Goal: Transaction & Acquisition: Purchase product/service

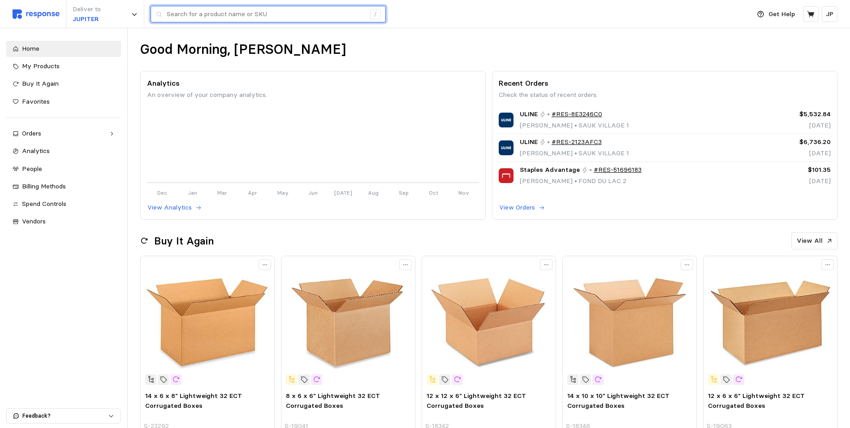
click at [198, 14] on input "text" at bounding box center [266, 14] width 199 height 16
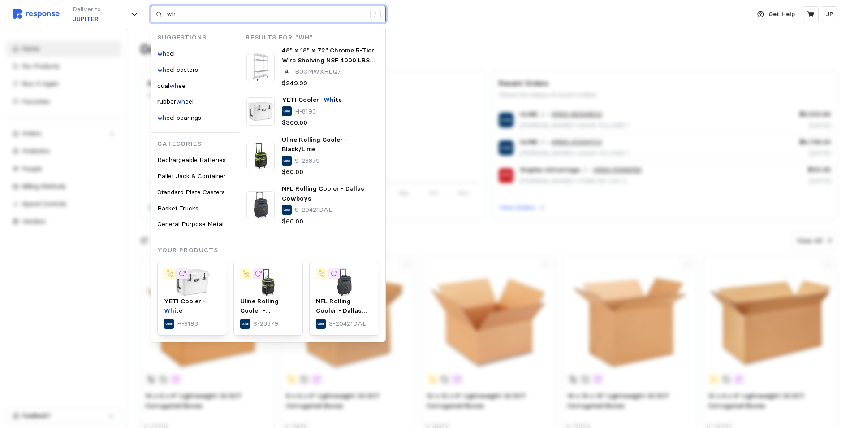
type input "w"
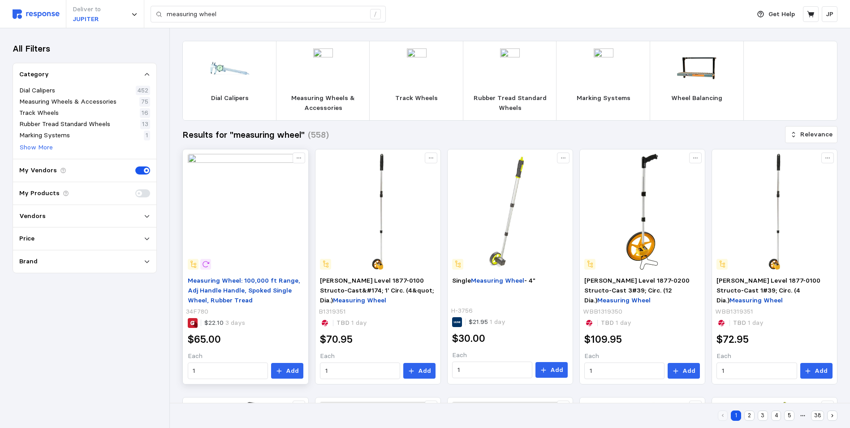
click at [233, 279] on mark "Measuring Wheel" at bounding box center [214, 280] width 53 height 8
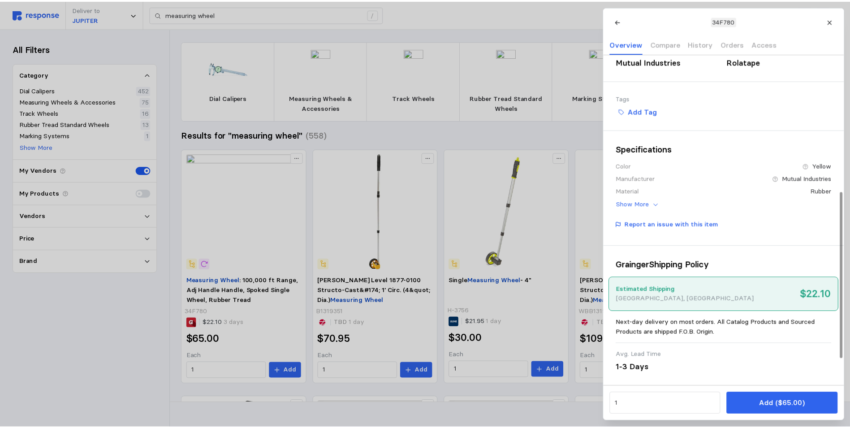
scroll to position [101, 0]
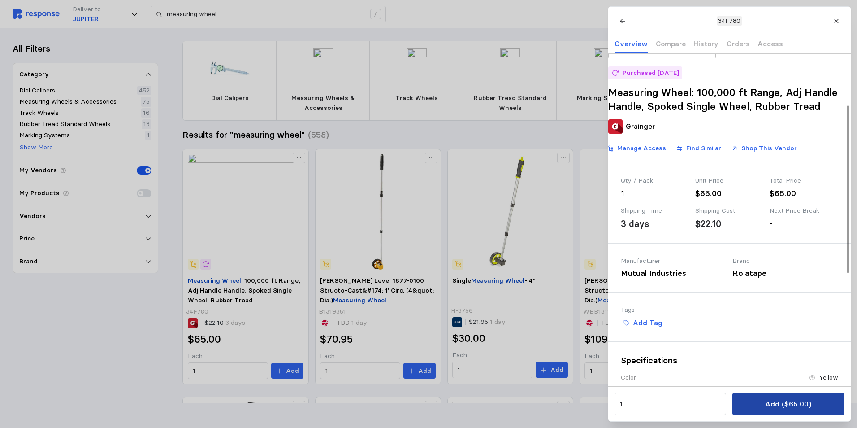
click at [788, 402] on p "Add ($65.00)" at bounding box center [788, 403] width 46 height 11
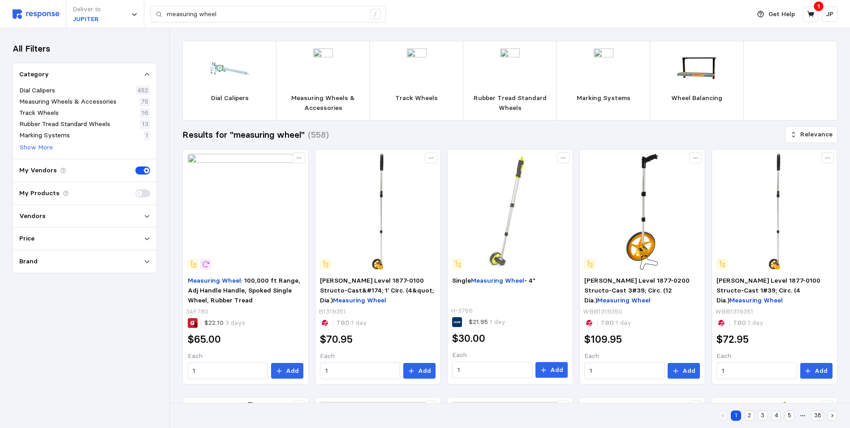
click at [39, 13] on img at bounding box center [36, 13] width 47 height 9
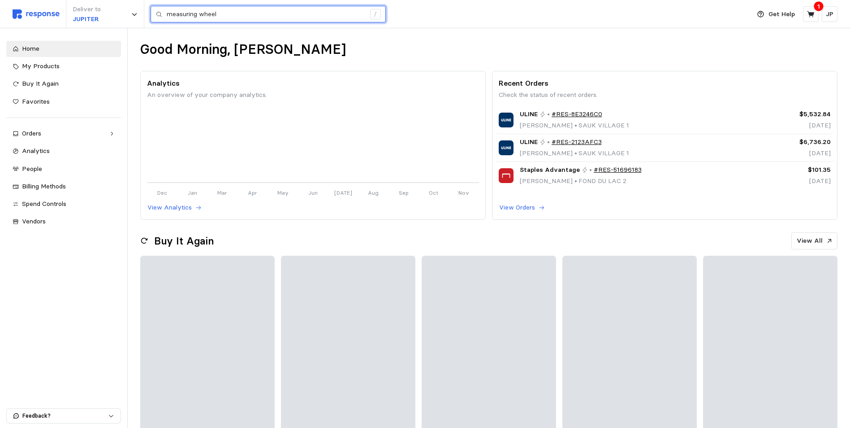
click at [213, 13] on input "measuring wheel" at bounding box center [266, 14] width 199 height 16
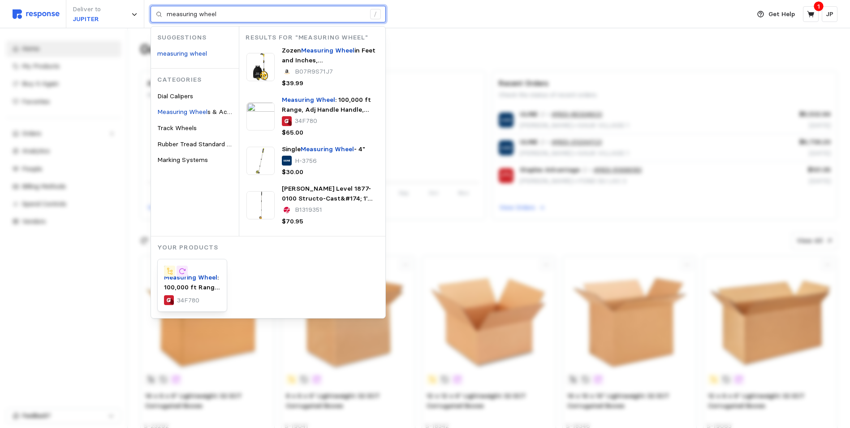
drag, startPoint x: 254, startPoint y: 12, endPoint x: 148, endPoint y: 13, distance: 105.8
click at [148, 13] on div "Deliver to JUPITER measuring wheel / Suggestions measuring wheel Categories Dia…" at bounding box center [379, 14] width 733 height 28
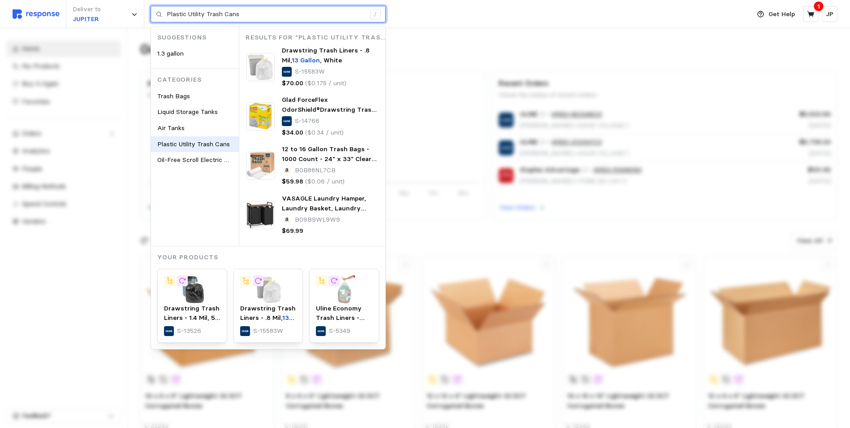
click at [199, 143] on span "Plastic Utility Trash Cans" at bounding box center [193, 144] width 73 height 8
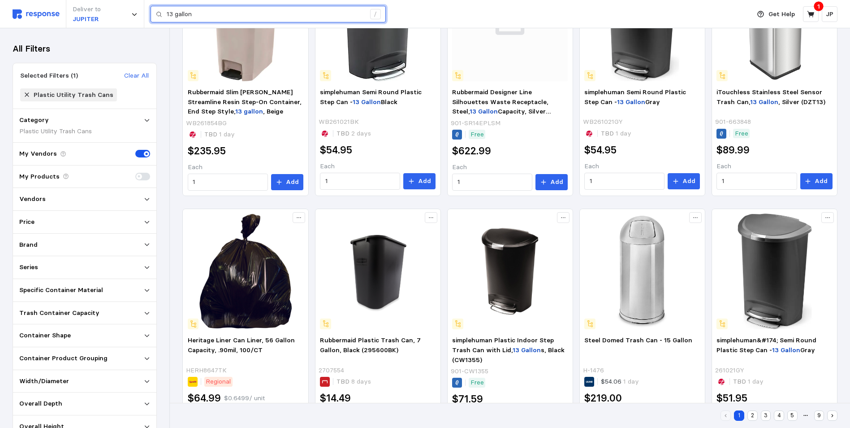
scroll to position [404, 0]
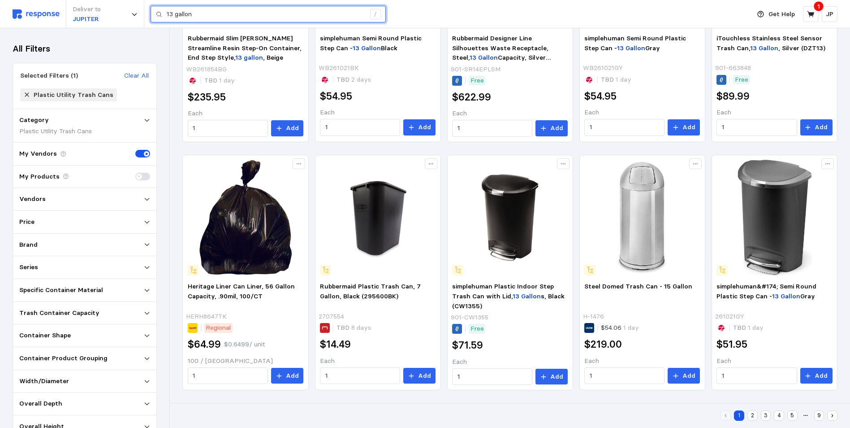
type input "13 gallon"
click at [753, 415] on button "2" at bounding box center [753, 415] width 10 height 10
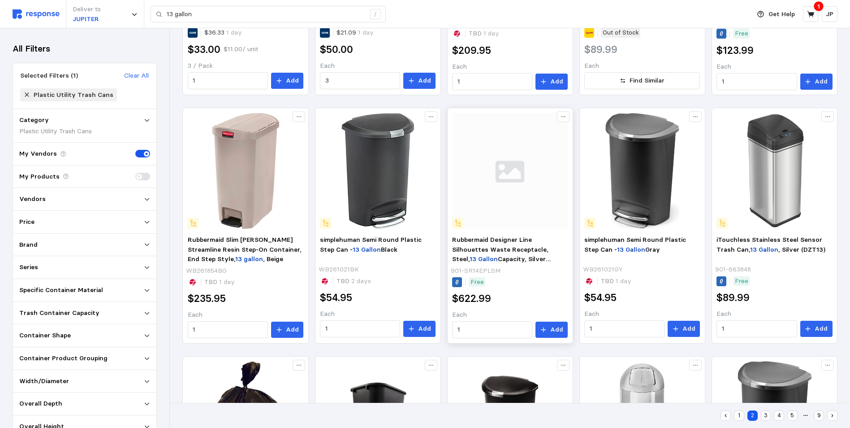
scroll to position [60, 0]
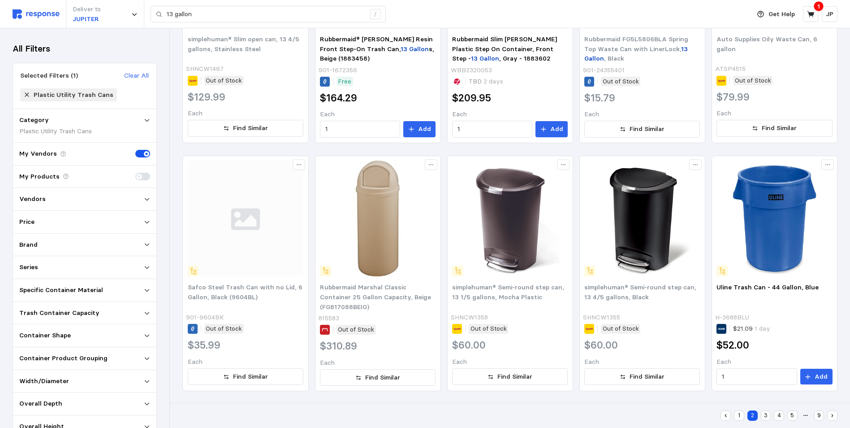
click at [766, 414] on button "3" at bounding box center [766, 415] width 10 height 10
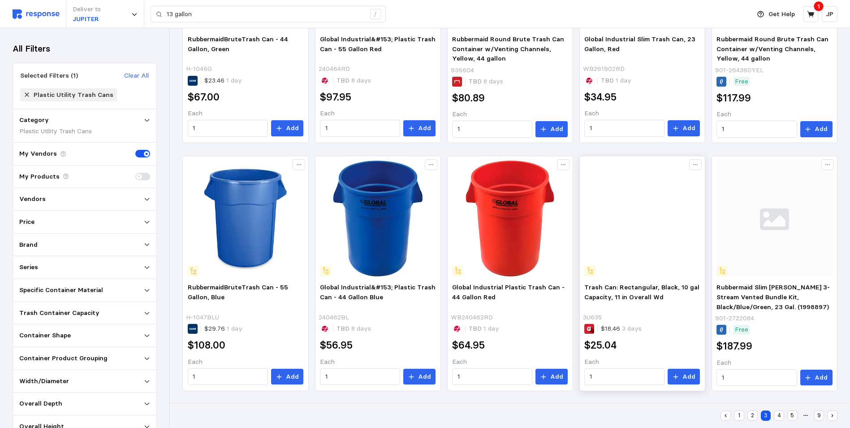
scroll to position [404, 0]
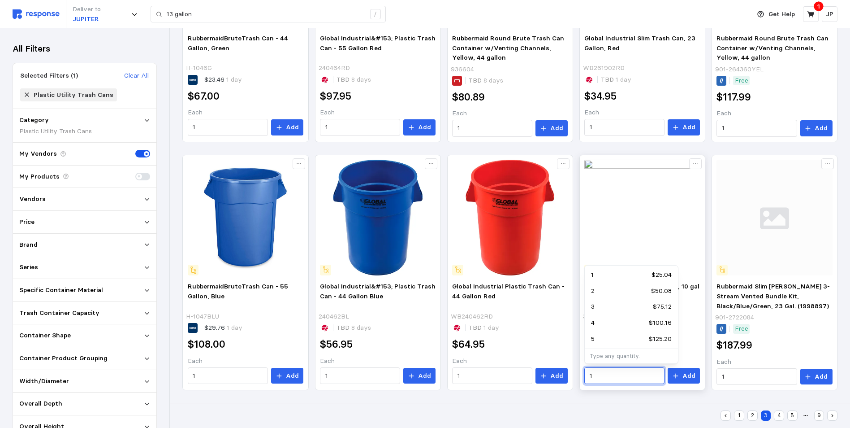
click at [592, 375] on input "1" at bounding box center [625, 376] width 70 height 16
click at [603, 322] on div "4 $100.16" at bounding box center [631, 323] width 81 height 10
type input "4"
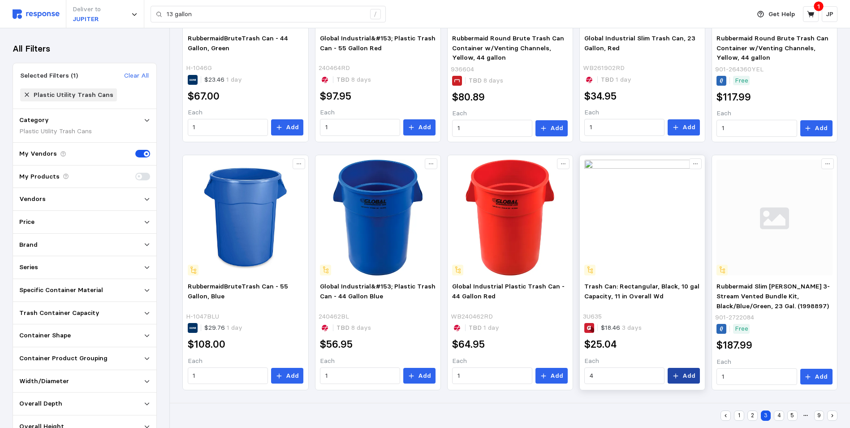
click at [683, 371] on button "Add" at bounding box center [684, 376] width 32 height 16
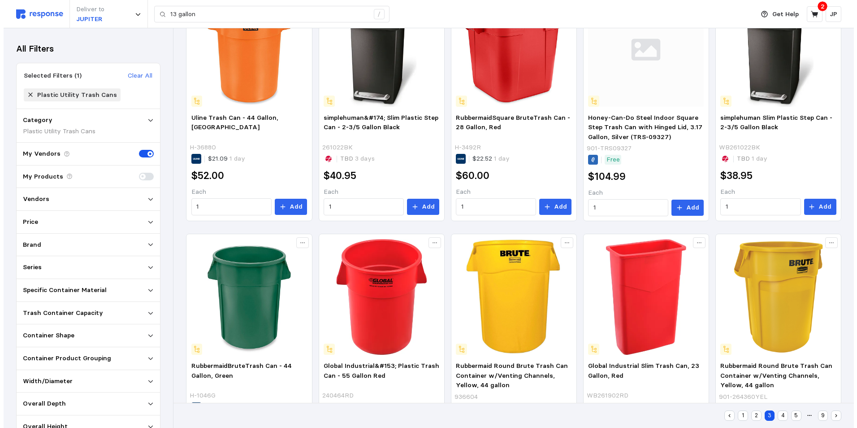
scroll to position [1, 0]
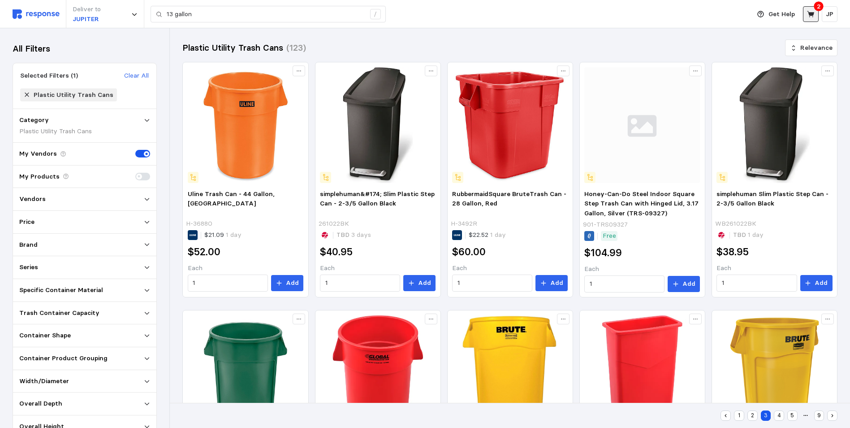
click at [809, 12] on icon at bounding box center [811, 14] width 8 height 8
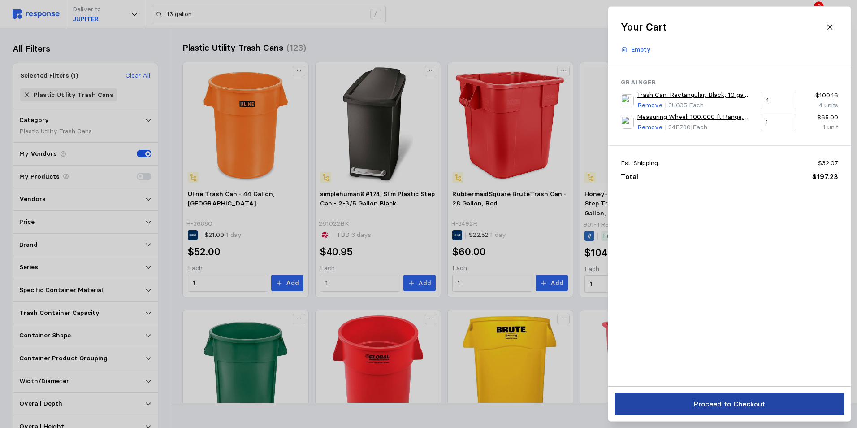
click at [730, 400] on p "Proceed to Checkout" at bounding box center [728, 403] width 71 height 11
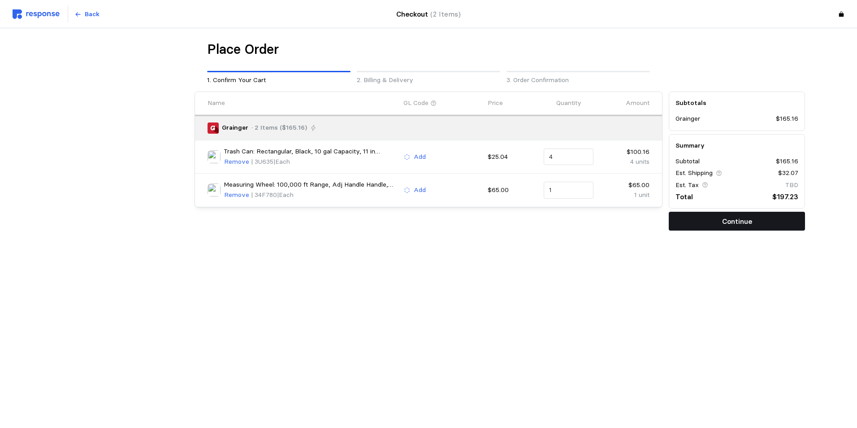
click at [721, 219] on button "Continue" at bounding box center [737, 221] width 136 height 19
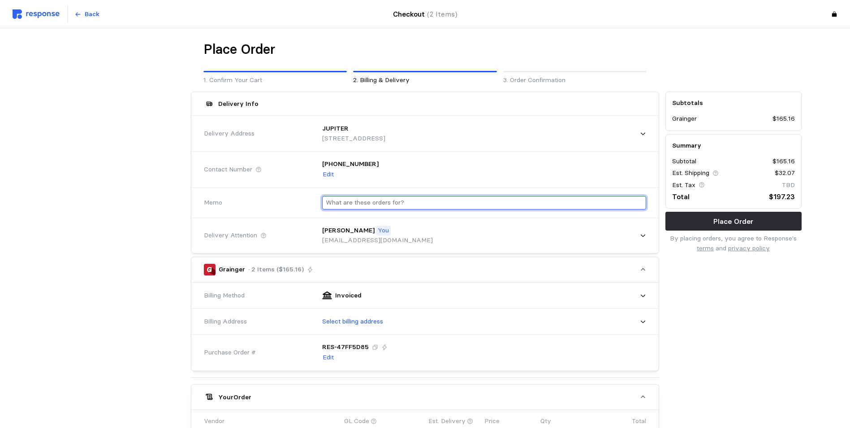
click at [366, 203] on input "text" at bounding box center [484, 202] width 317 height 13
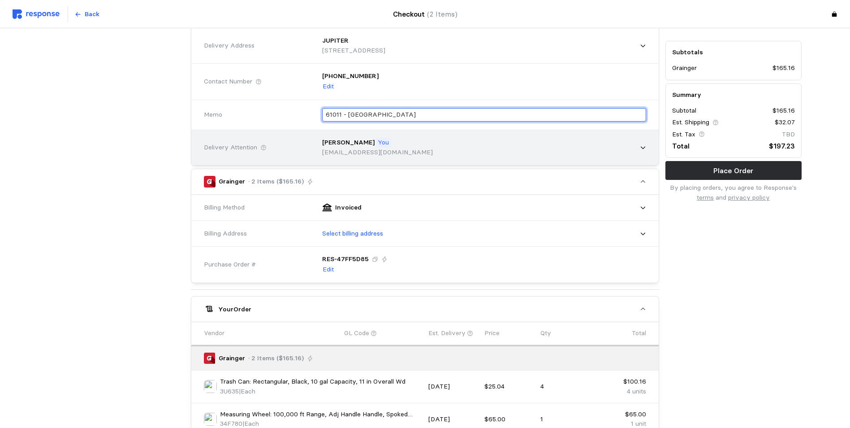
scroll to position [90, 0]
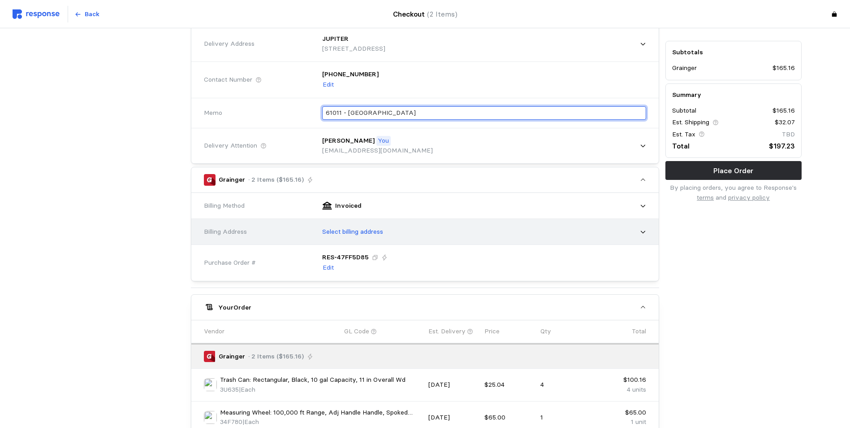
type input "61011 - [GEOGRAPHIC_DATA]"
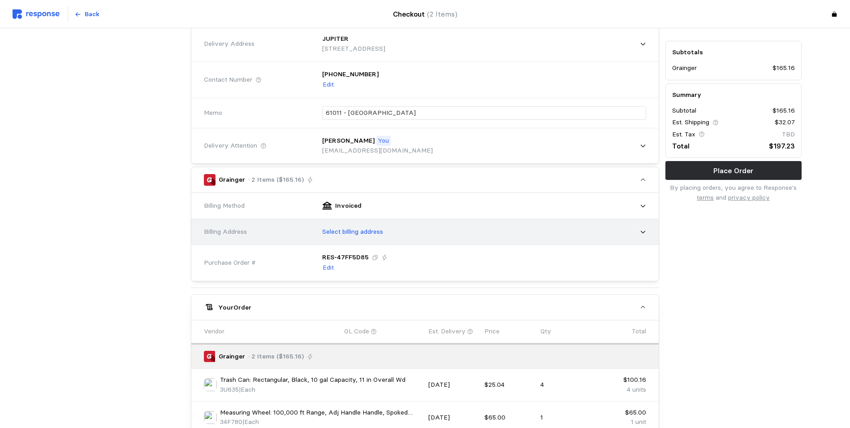
click at [645, 230] on icon at bounding box center [643, 232] width 6 height 6
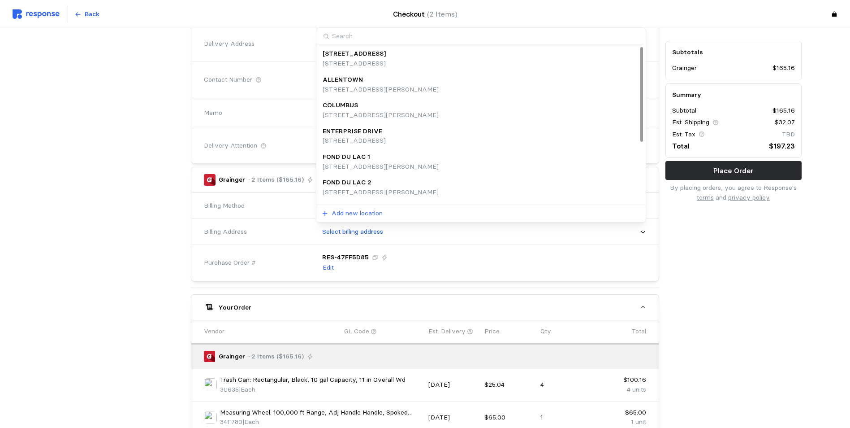
click at [364, 128] on p "ENTERPRISE DRIVE" at bounding box center [353, 131] width 60 height 10
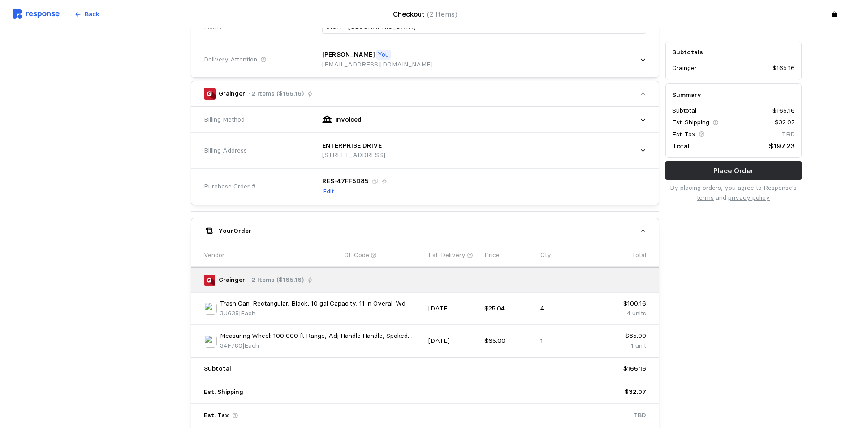
scroll to position [203, 0]
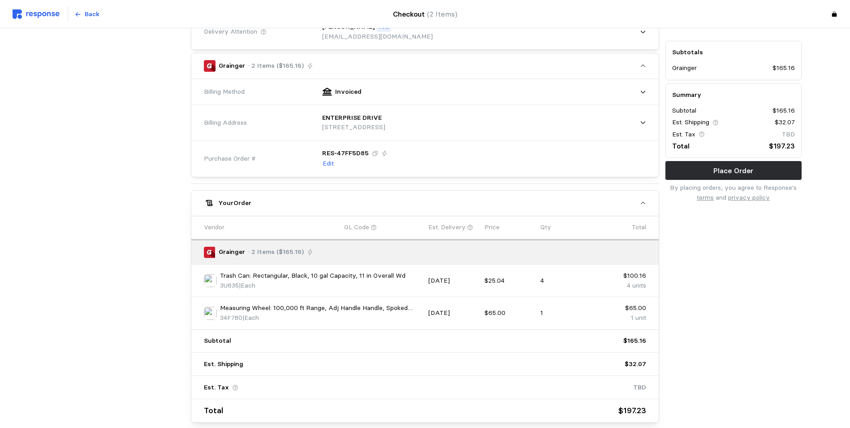
click at [365, 226] on p "GL Code" at bounding box center [356, 227] width 25 height 10
click at [216, 229] on p "Vendor" at bounding box center [214, 227] width 21 height 10
click at [480, 227] on div "Est. Delivery" at bounding box center [453, 227] width 56 height 16
click at [369, 225] on p "GL Code" at bounding box center [356, 227] width 25 height 10
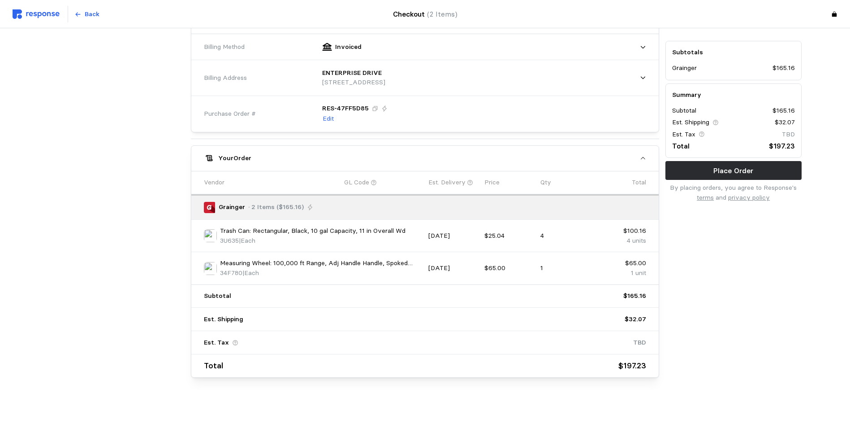
scroll to position [0, 0]
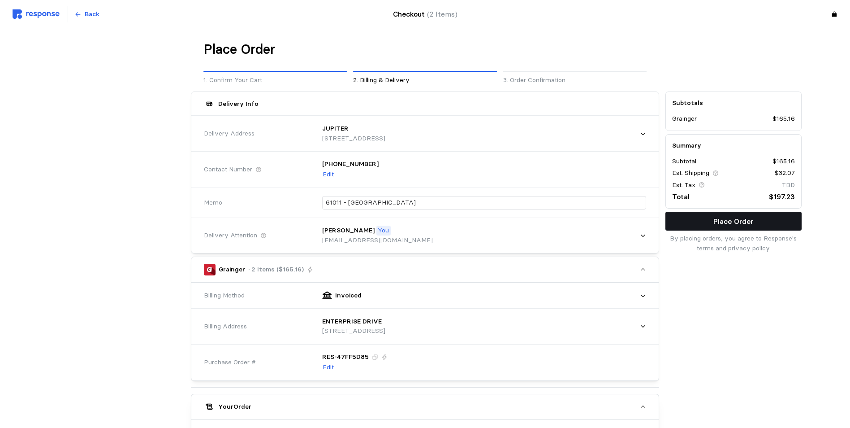
click at [721, 221] on p "Place Order" at bounding box center [734, 221] width 40 height 11
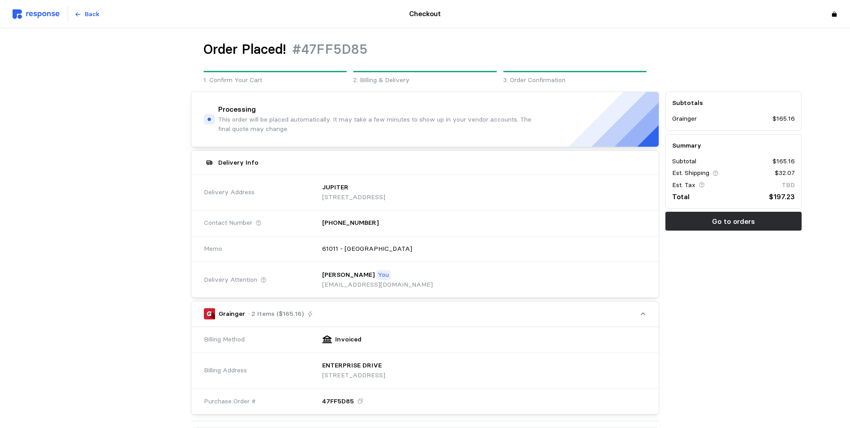
click at [729, 219] on p "Go to orders" at bounding box center [733, 221] width 43 height 11
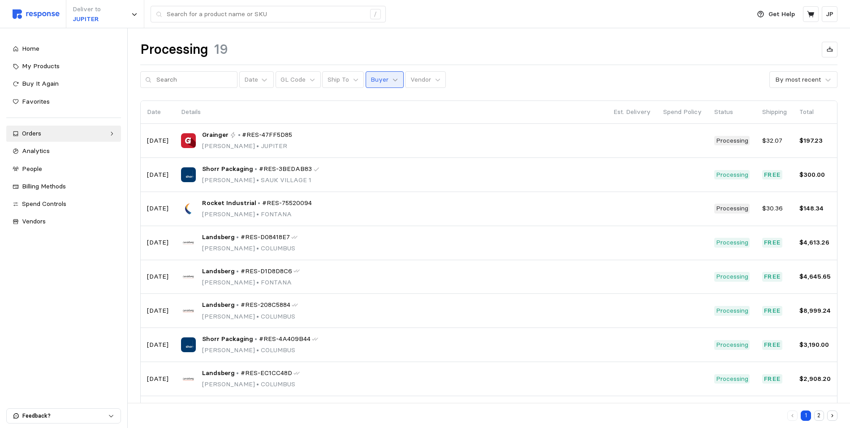
click at [392, 80] on icon at bounding box center [395, 80] width 6 height 6
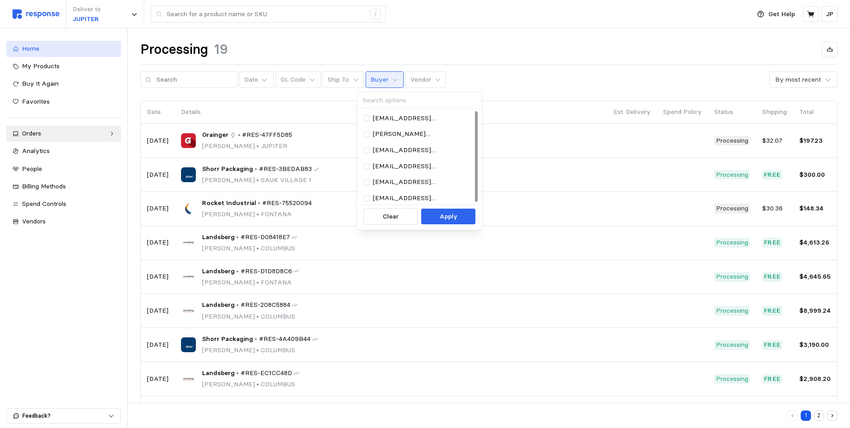
click at [28, 46] on span "Home" at bounding box center [30, 48] width 17 height 8
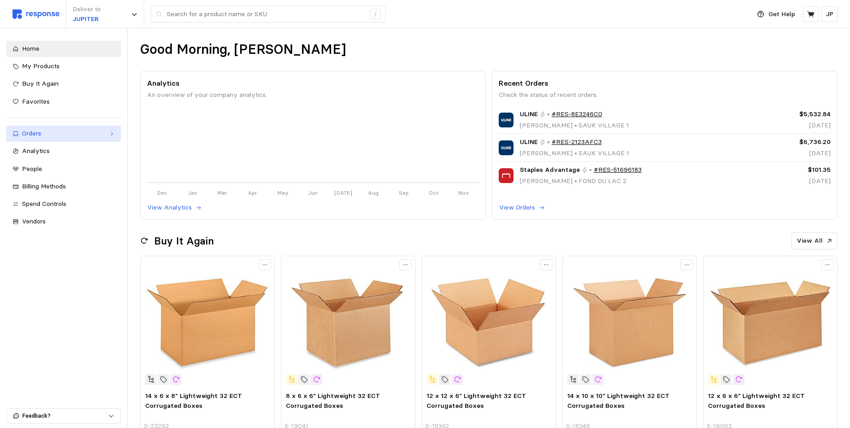
click at [54, 131] on div "Orders" at bounding box center [63, 134] width 83 height 10
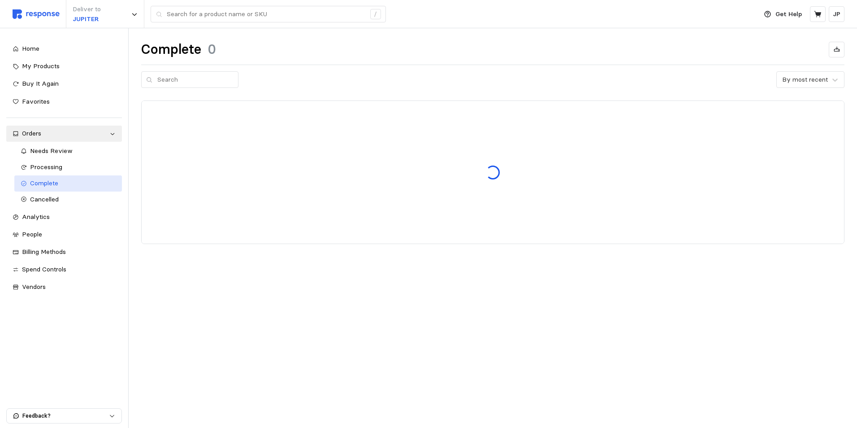
click at [48, 182] on span "Complete" at bounding box center [44, 183] width 28 height 8
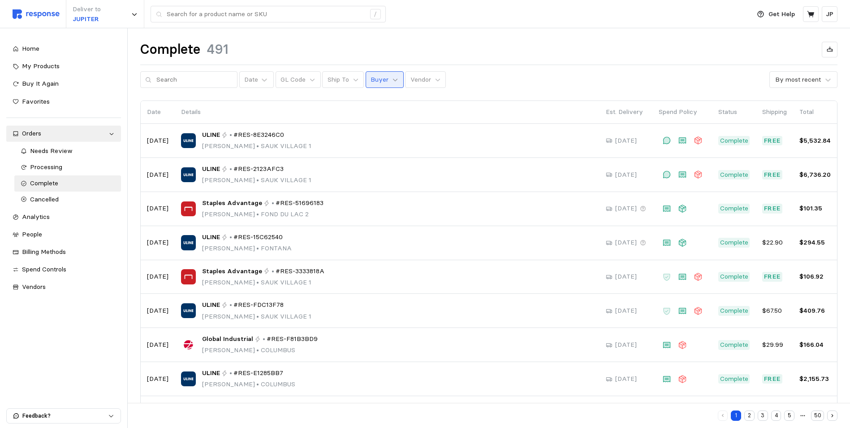
click at [392, 82] on icon at bounding box center [395, 80] width 6 height 6
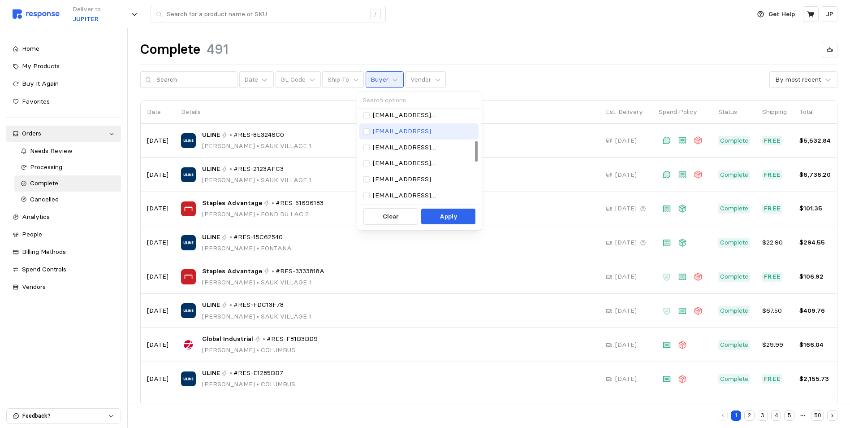
scroll to position [179, 0]
click at [396, 143] on p "[EMAIL_ADDRESS][DOMAIN_NAME]" at bounding box center [423, 147] width 101 height 10
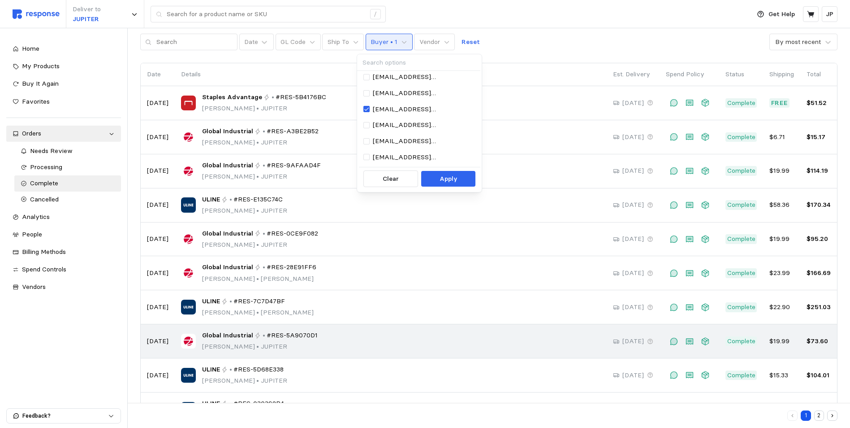
scroll to position [74, 0]
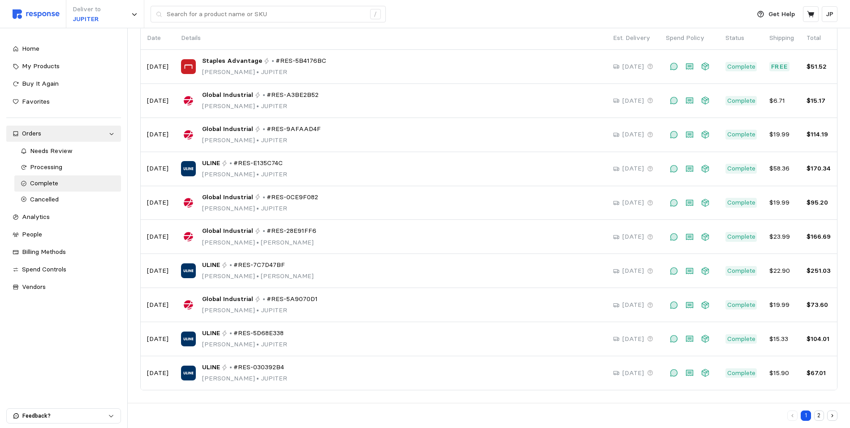
click at [817, 414] on button "2" at bounding box center [819, 415] width 10 height 10
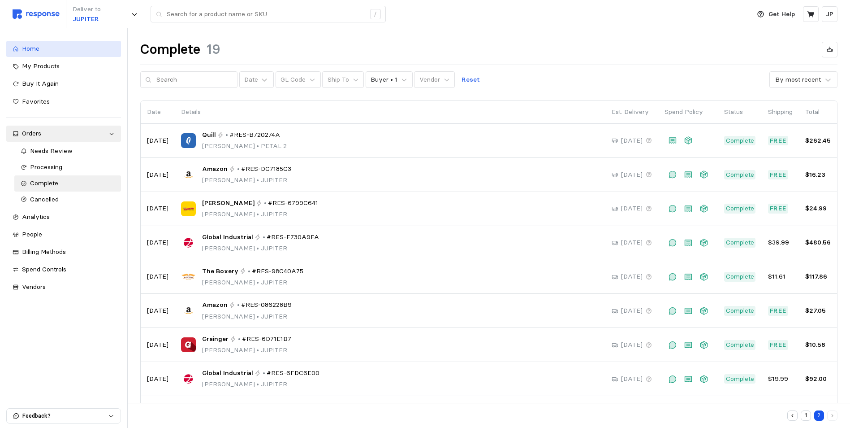
click at [29, 47] on span "Home" at bounding box center [30, 48] width 17 height 8
